Goal: Task Accomplishment & Management: Complete application form

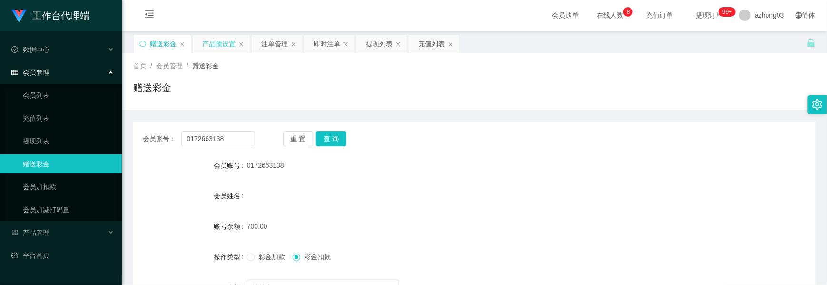
click at [213, 46] on div "产品预设置" at bounding box center [218, 44] width 33 height 18
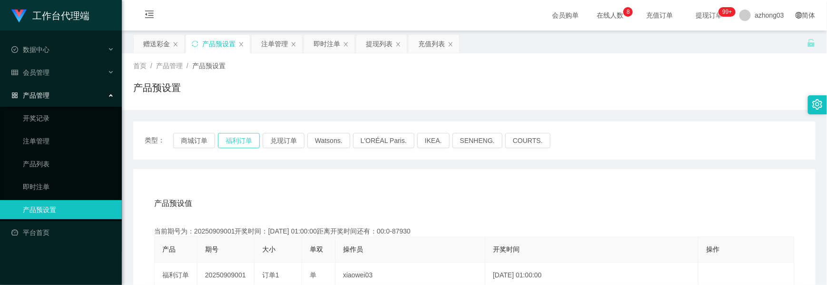
click at [238, 141] on button "福利订单" at bounding box center [239, 140] width 42 height 15
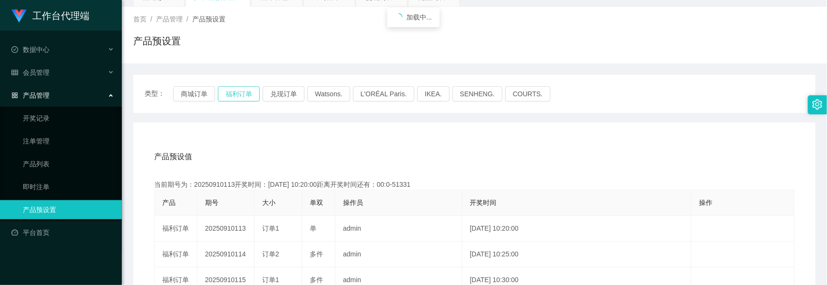
scroll to position [127, 0]
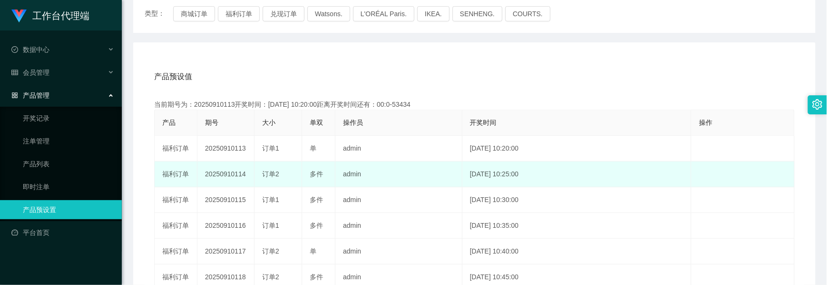
click at [214, 177] on td "20250910114" at bounding box center [225, 174] width 57 height 26
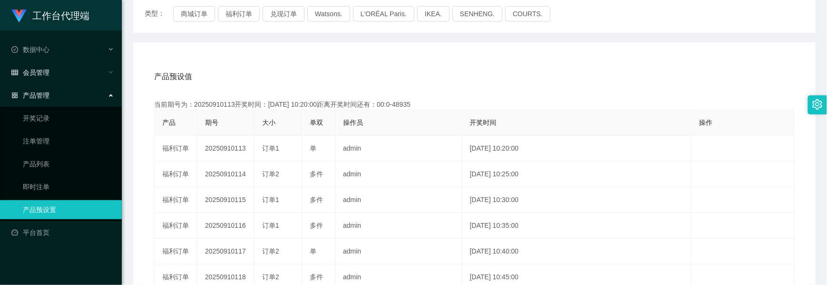
copy td "20250910114"
click at [250, 16] on button "福利订单" at bounding box center [239, 13] width 42 height 15
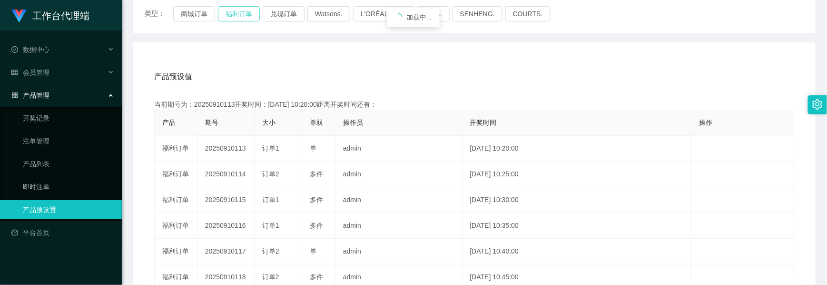
click at [250, 16] on button "福利订单" at bounding box center [239, 13] width 42 height 15
click at [246, 16] on button "福利订单" at bounding box center [239, 13] width 42 height 15
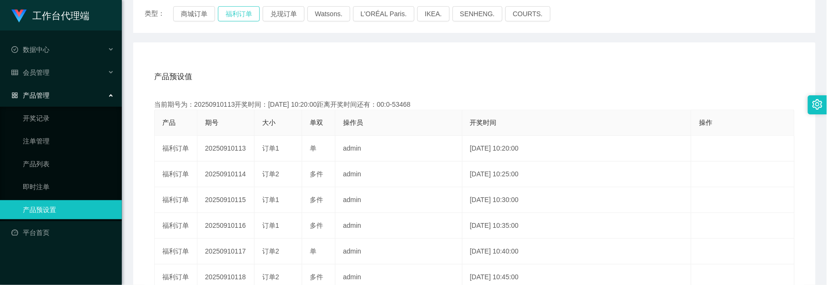
click at [246, 16] on button "福利订单" at bounding box center [239, 13] width 42 height 15
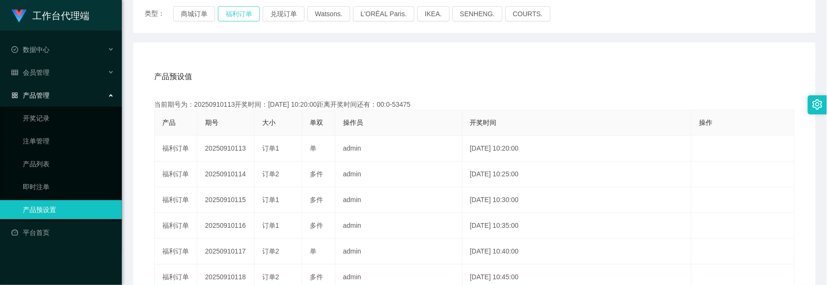
click at [246, 16] on button "福利订单" at bounding box center [239, 13] width 42 height 15
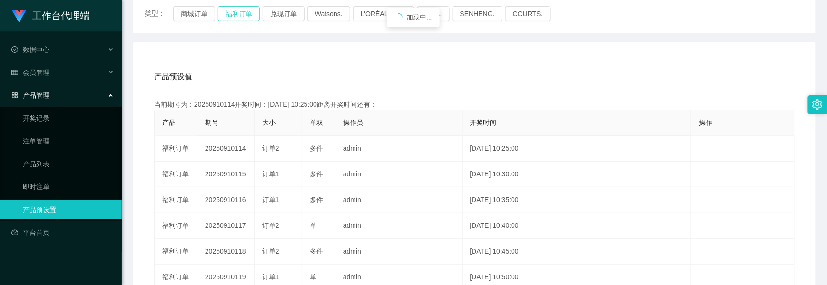
click at [246, 16] on button "福利订单" at bounding box center [239, 13] width 42 height 15
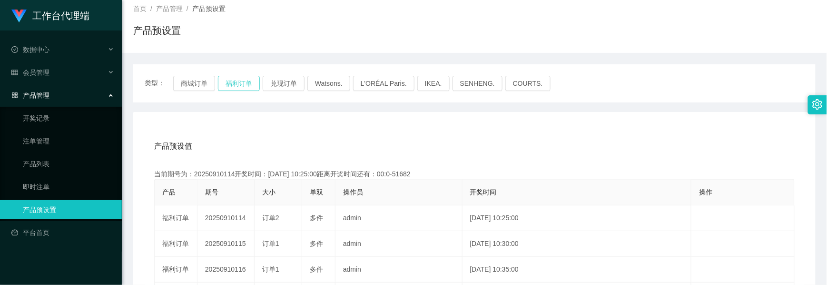
scroll to position [0, 0]
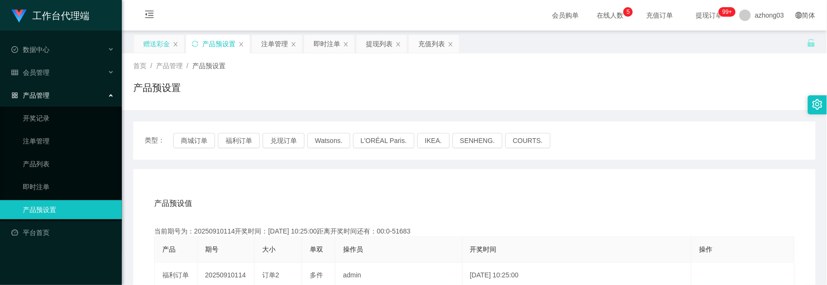
click at [164, 46] on div "赠送彩金" at bounding box center [156, 44] width 27 height 18
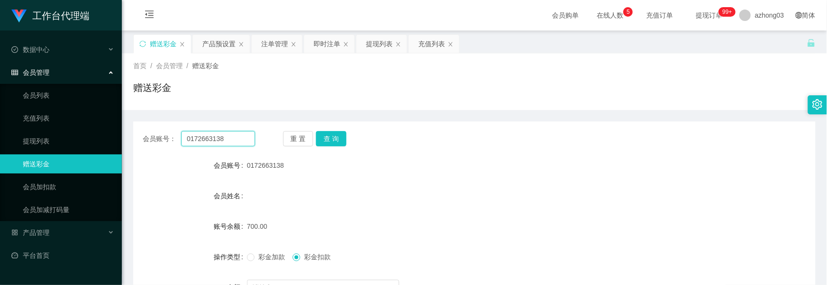
drag, startPoint x: 225, startPoint y: 139, endPoint x: 155, endPoint y: 141, distance: 70.0
click at [156, 141] on div "会员账号： 0172663138" at bounding box center [199, 138] width 112 height 15
paste input "43171515"
type input "0143171515"
click at [329, 138] on button "查 询" at bounding box center [331, 138] width 30 height 15
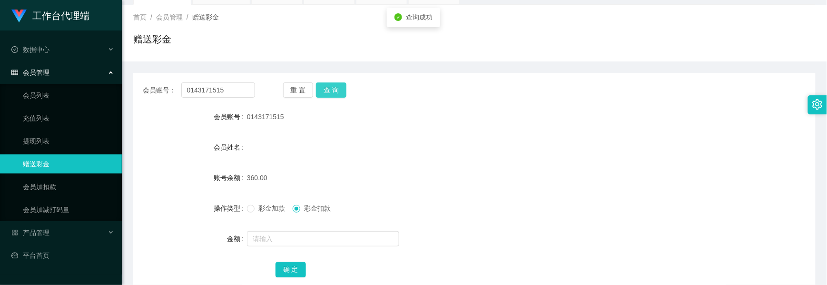
scroll to position [107, 0]
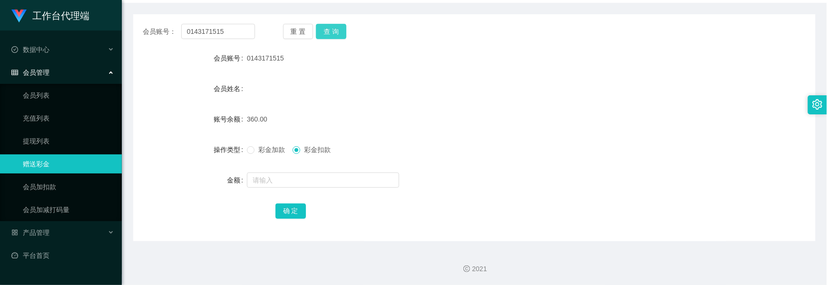
click at [330, 33] on button "查 询" at bounding box center [331, 31] width 30 height 15
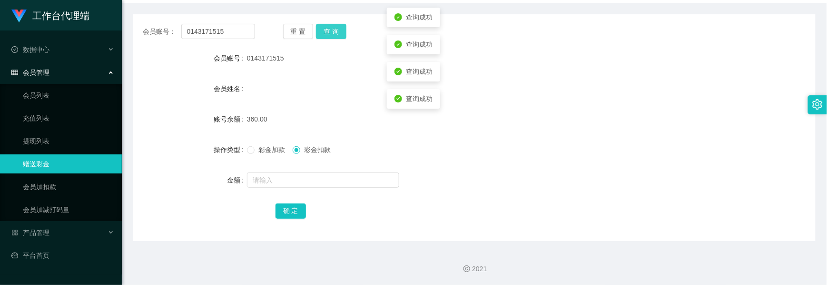
click at [330, 33] on button "查 询" at bounding box center [331, 31] width 30 height 15
click at [330, 33] on div "重 置 查 询" at bounding box center [339, 31] width 112 height 15
click at [330, 33] on button "查 询" at bounding box center [331, 31] width 30 height 15
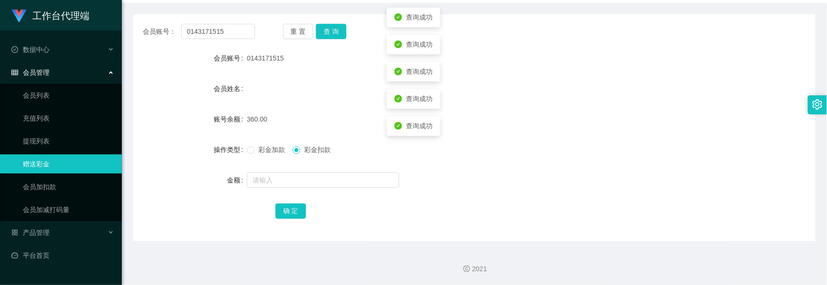
click at [255, 152] on span "彩金加款" at bounding box center [272, 150] width 34 height 8
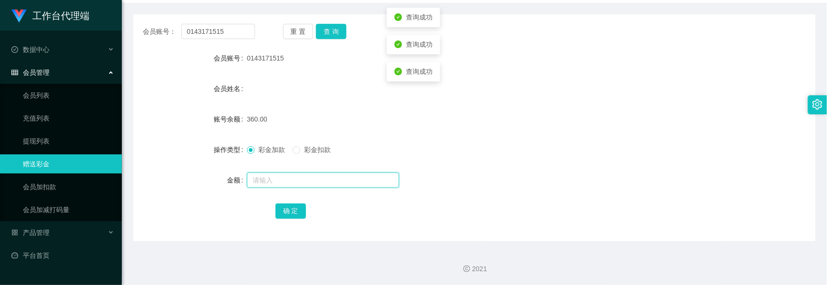
click at [259, 180] on input "text" at bounding box center [323, 179] width 152 height 15
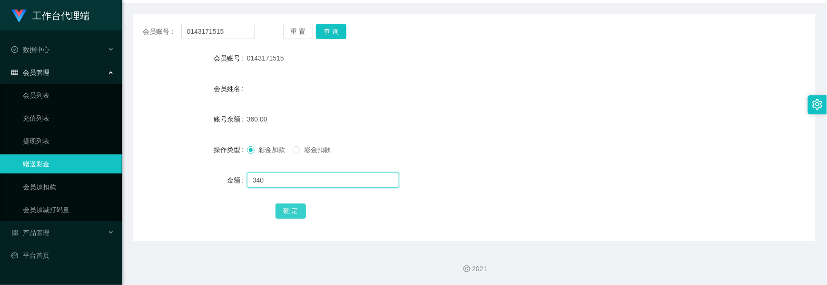
type input "340"
click at [283, 209] on button "确 定" at bounding box center [290, 210] width 30 height 15
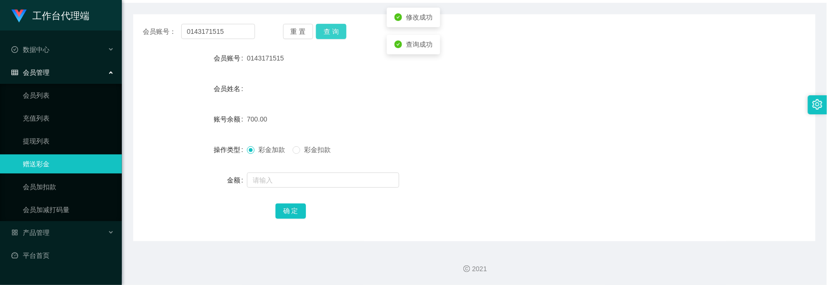
click at [337, 31] on button "查 询" at bounding box center [331, 31] width 30 height 15
click at [337, 31] on div "重 置 查 询" at bounding box center [339, 31] width 112 height 15
click at [337, 31] on button "查 询" at bounding box center [331, 31] width 30 height 15
click at [337, 31] on div "重 置 查 询" at bounding box center [339, 31] width 112 height 15
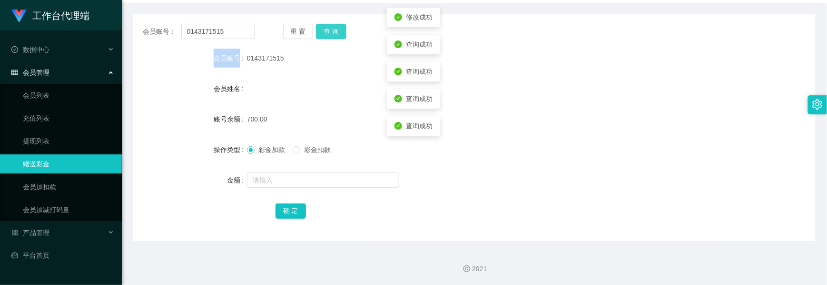
click at [337, 31] on button "查 询" at bounding box center [331, 31] width 30 height 15
click at [337, 31] on div "重 置 查 询" at bounding box center [339, 31] width 112 height 15
click at [337, 31] on button "查 询" at bounding box center [331, 31] width 30 height 15
